Goal: Task Accomplishment & Management: Complete application form

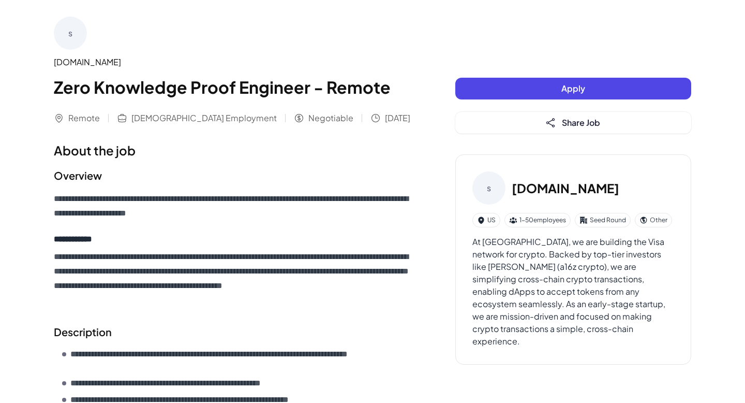
click at [565, 93] on button "Apply" at bounding box center [573, 89] width 236 height 22
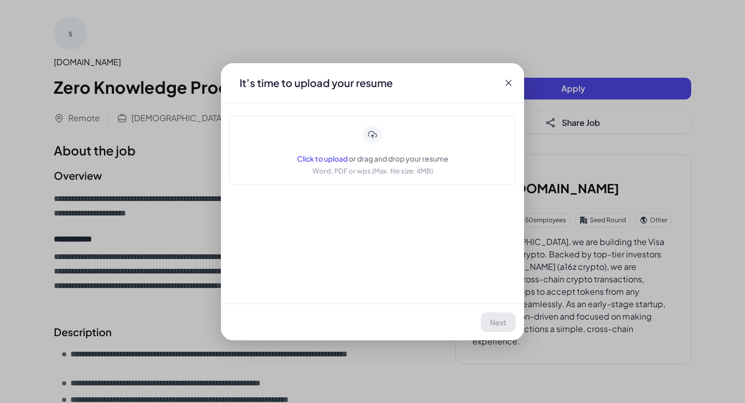
click at [326, 162] on span "Click to upload" at bounding box center [322, 158] width 51 height 9
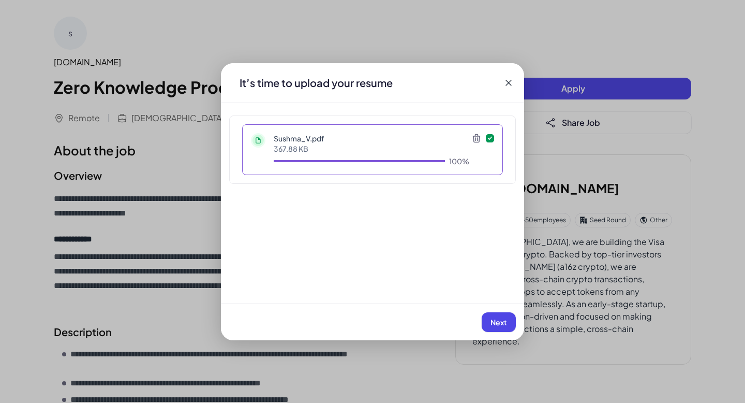
click at [503, 319] on span "Next" at bounding box center [499, 321] width 17 height 9
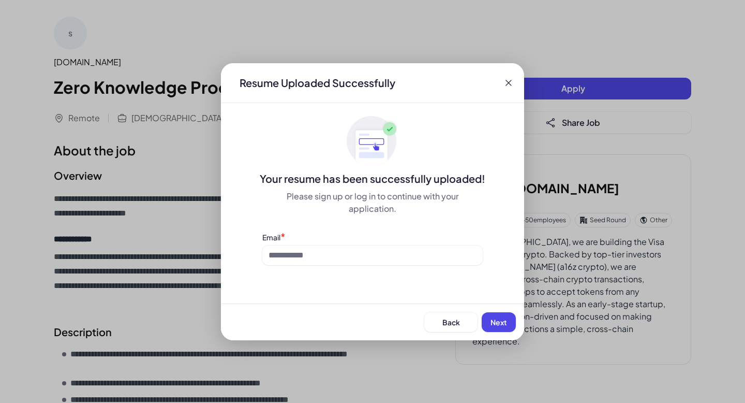
click at [342, 265] on div "Resume Uploaded Successfully Your resume has been successfully uploaded! Please…" at bounding box center [372, 201] width 303 height 277
click at [335, 262] on input at bounding box center [372, 255] width 220 height 20
type input "**********"
click at [491, 320] on span "Next" at bounding box center [499, 321] width 17 height 9
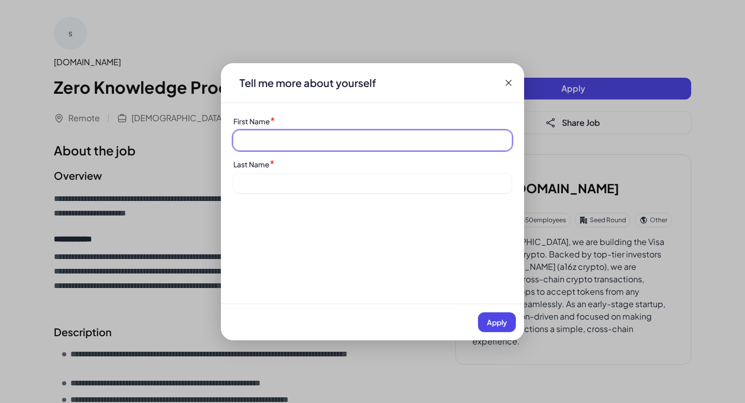
click at [293, 147] on input at bounding box center [372, 140] width 278 height 20
type input "******"
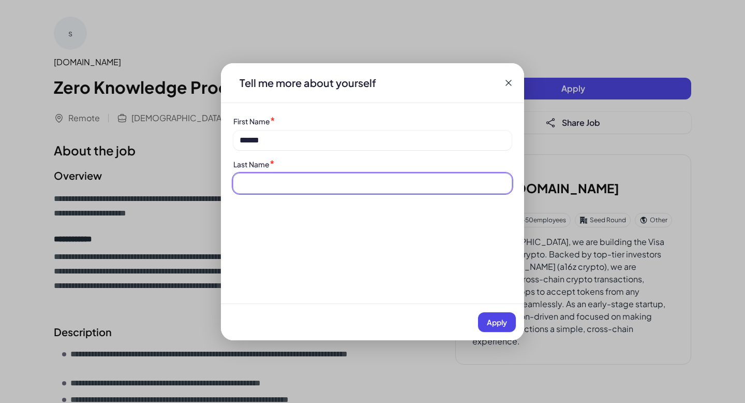
click at [283, 178] on input at bounding box center [372, 183] width 278 height 20
type input "*********"
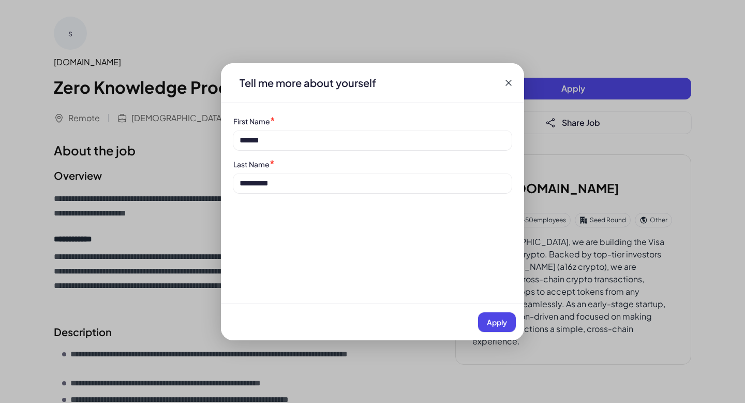
click at [488, 313] on button "Apply" at bounding box center [497, 322] width 38 height 20
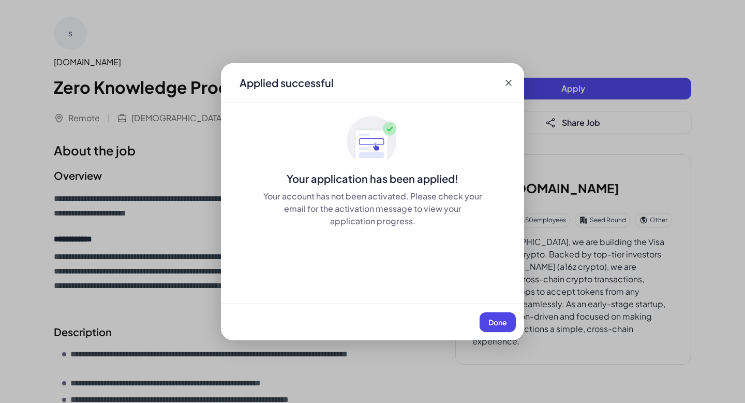
click at [498, 319] on span "Done" at bounding box center [497, 321] width 19 height 9
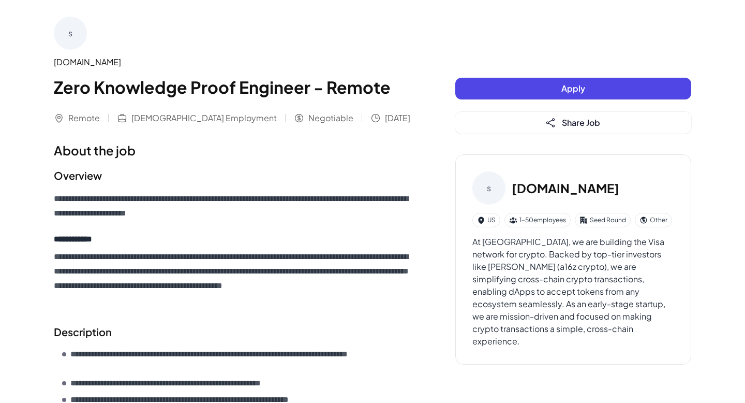
click at [566, 94] on button "Apply" at bounding box center [573, 89] width 236 height 22
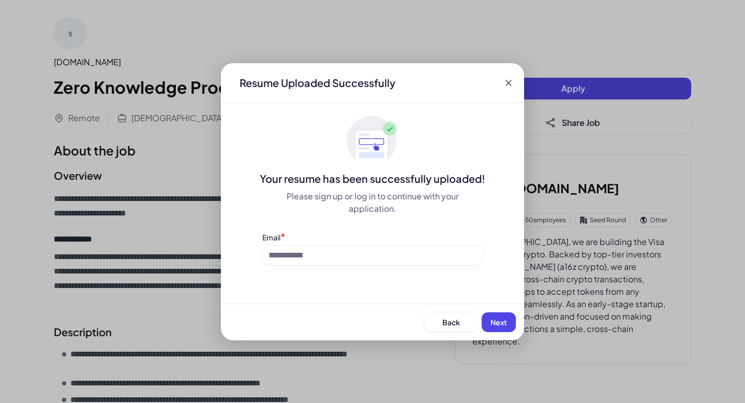
click at [507, 82] on icon at bounding box center [508, 83] width 10 height 10
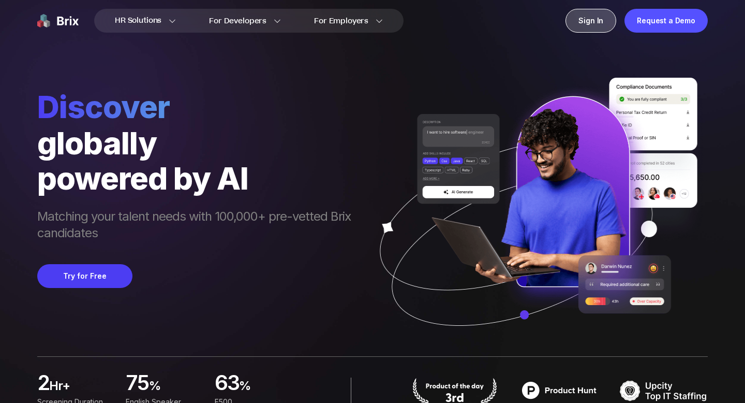
click at [601, 24] on div "Sign In" at bounding box center [591, 21] width 51 height 24
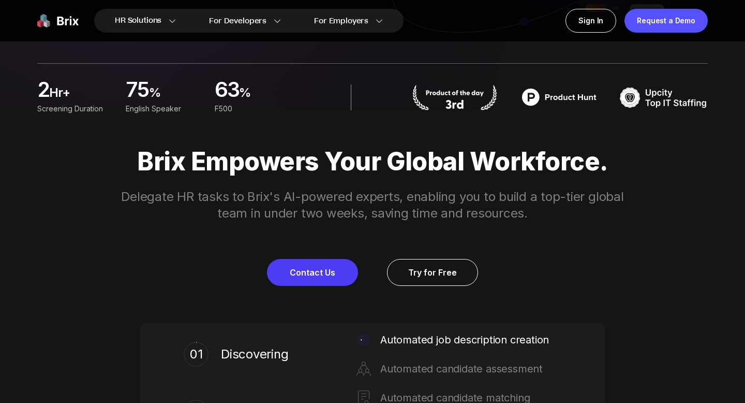
scroll to position [357, 0]
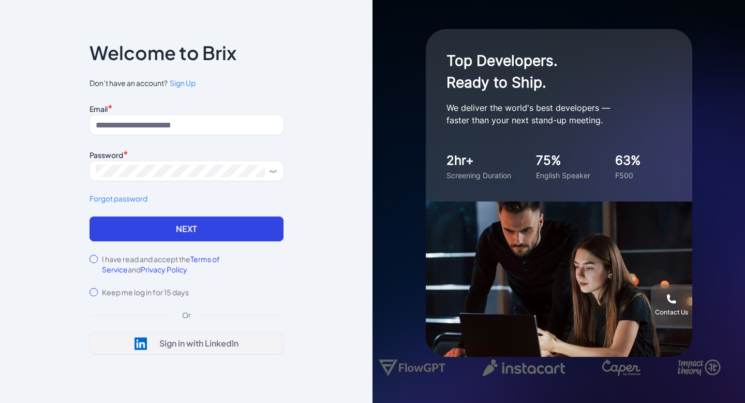
click at [199, 346] on div "Sign in with LinkedIn" at bounding box center [198, 343] width 79 height 10
